Goal: Task Accomplishment & Management: Use online tool/utility

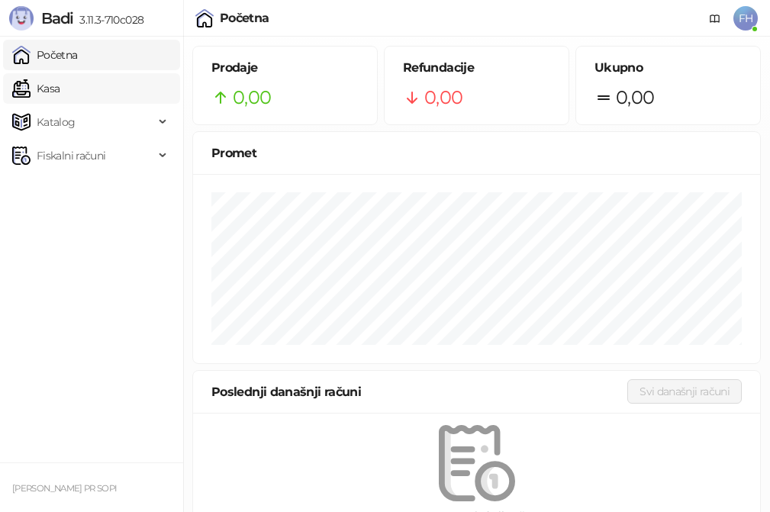
click at [60, 92] on link "Kasa" at bounding box center [35, 88] width 47 height 31
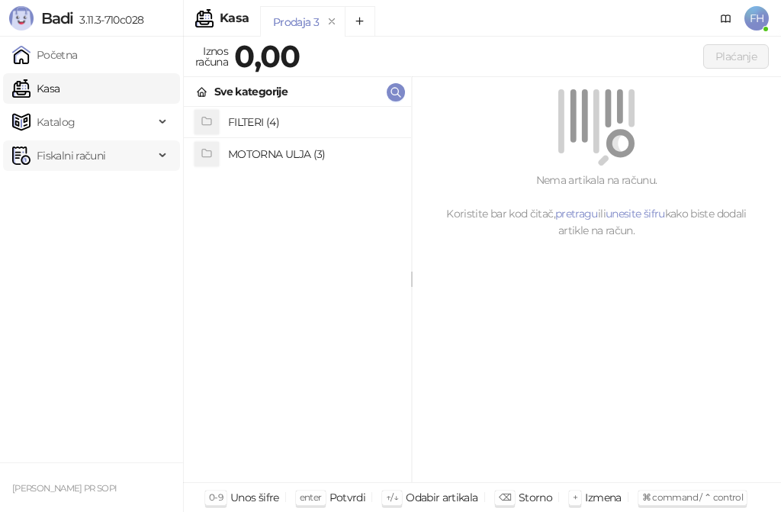
click at [76, 153] on span "Fiskalni računi" at bounding box center [71, 155] width 69 height 31
click at [77, 221] on link "Po danima" at bounding box center [57, 223] width 78 height 31
